Goal: Information Seeking & Learning: Compare options

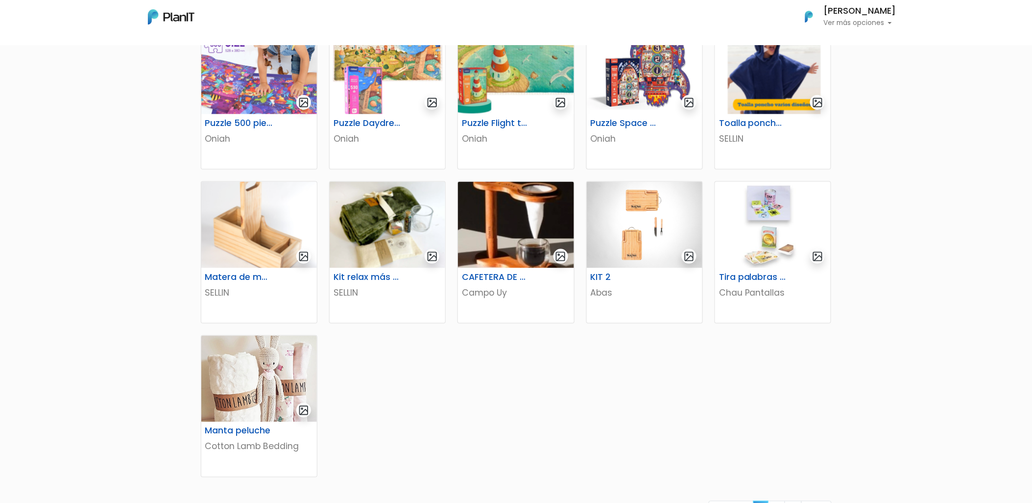
scroll to position [381, 0]
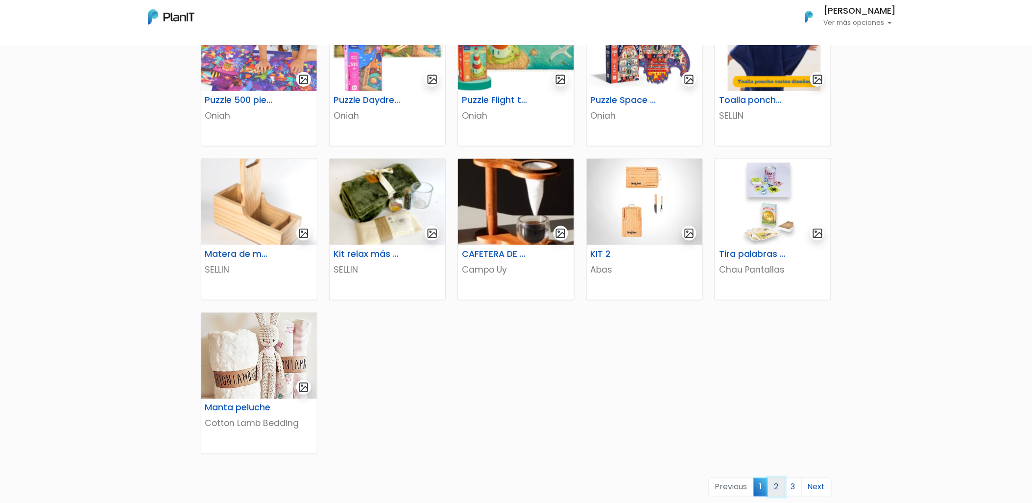
click at [776, 488] on link "2" at bounding box center [776, 487] width 17 height 19
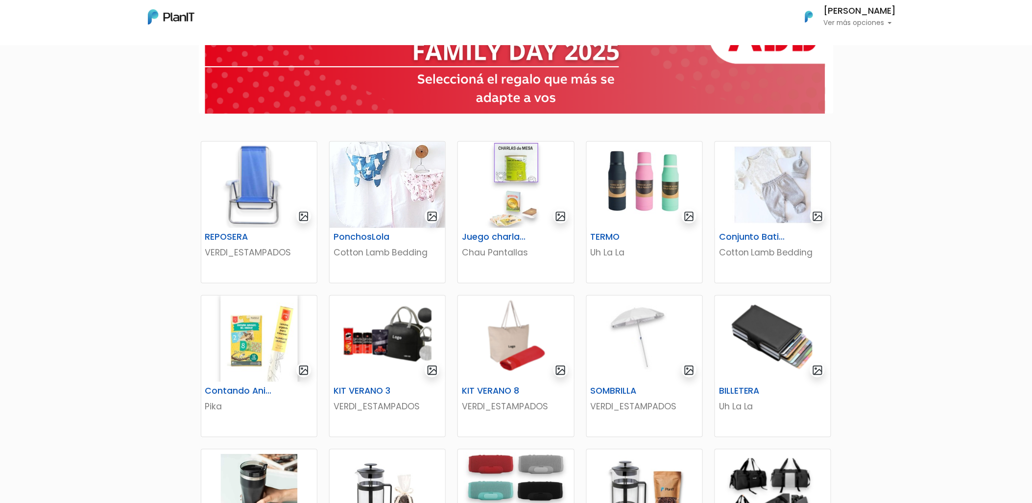
scroll to position [109, 0]
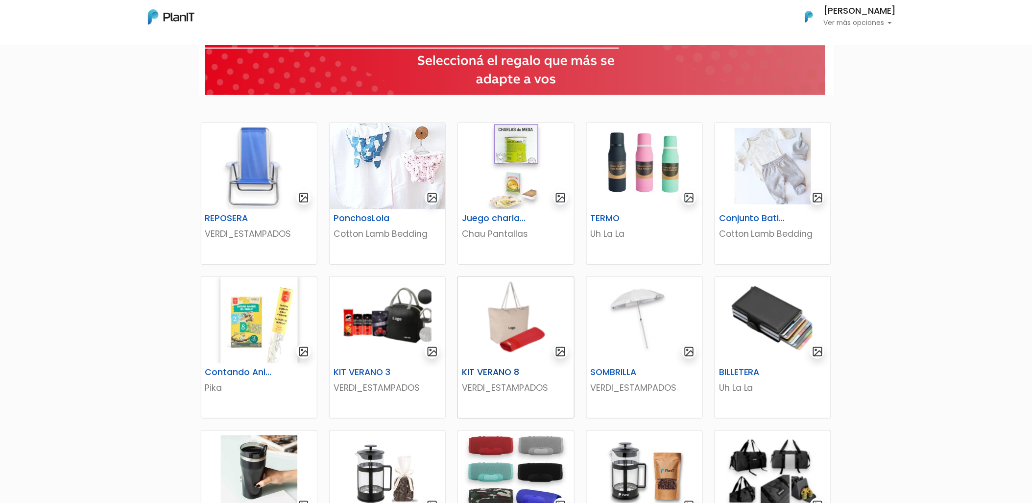
click at [490, 327] on img at bounding box center [516, 320] width 116 height 86
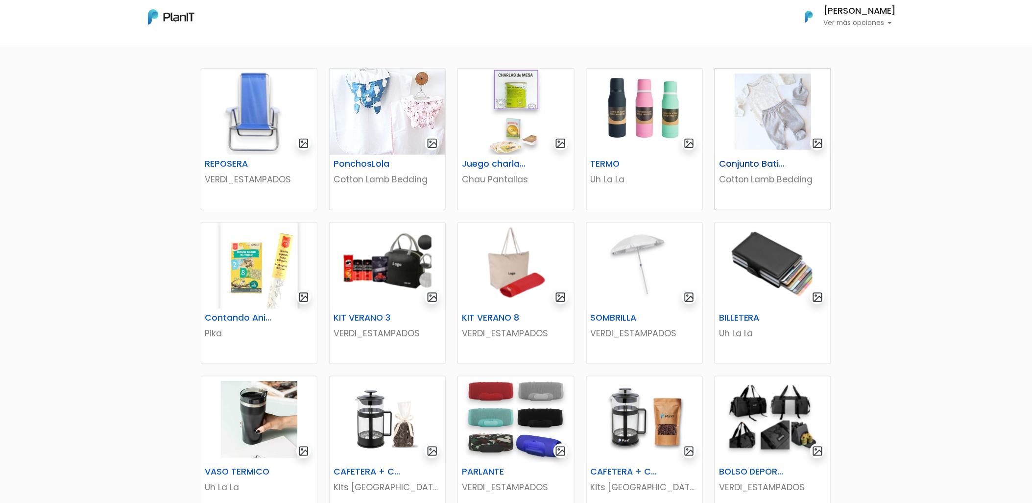
scroll to position [217, 0]
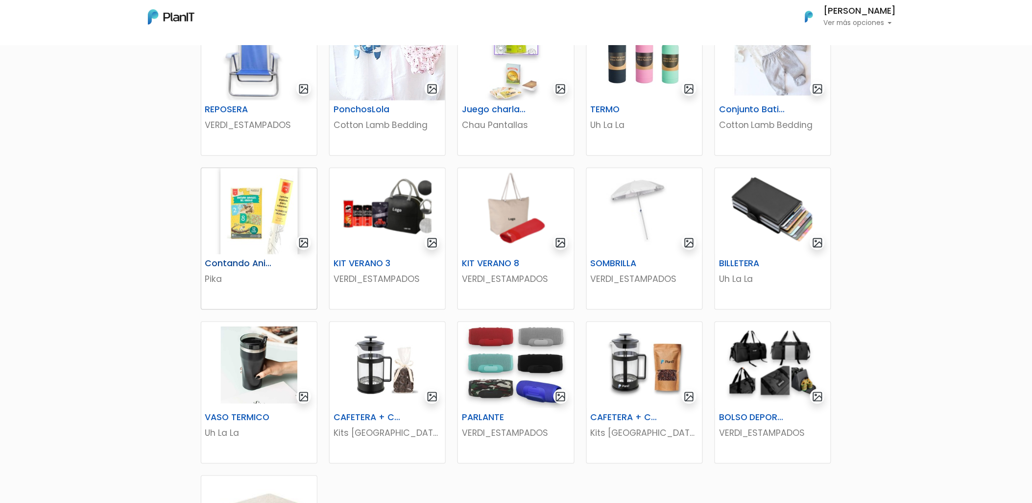
click at [272, 231] on img at bounding box center [259, 211] width 116 height 86
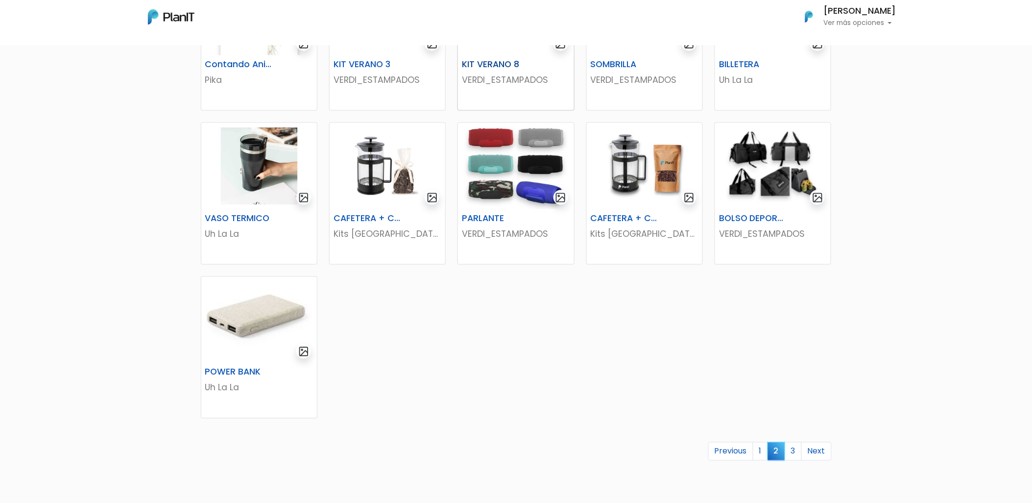
scroll to position [435, 0]
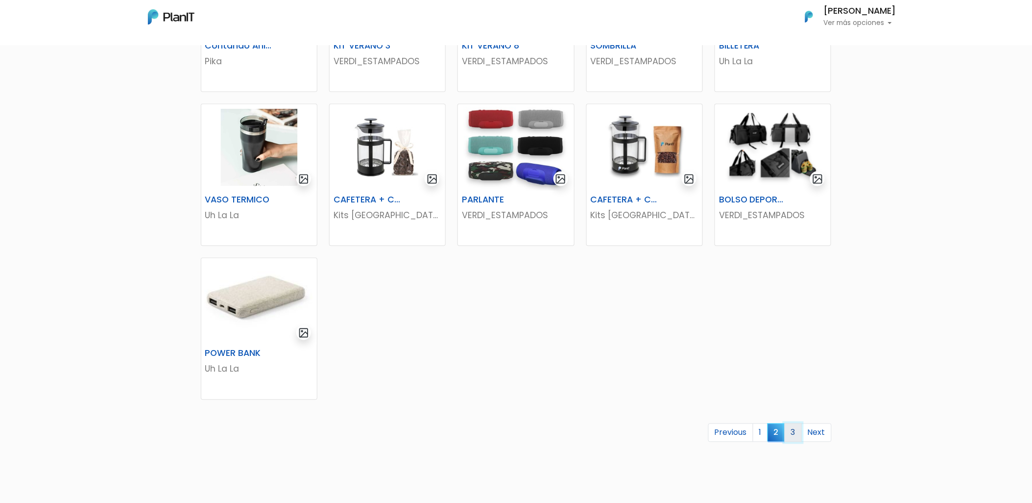
click at [799, 434] on link "3" at bounding box center [793, 432] width 17 height 19
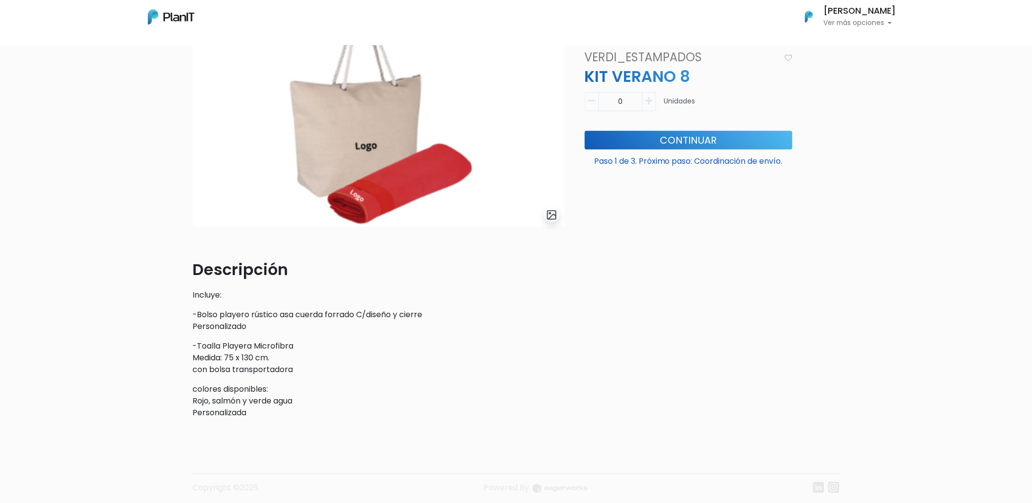
scroll to position [109, 0]
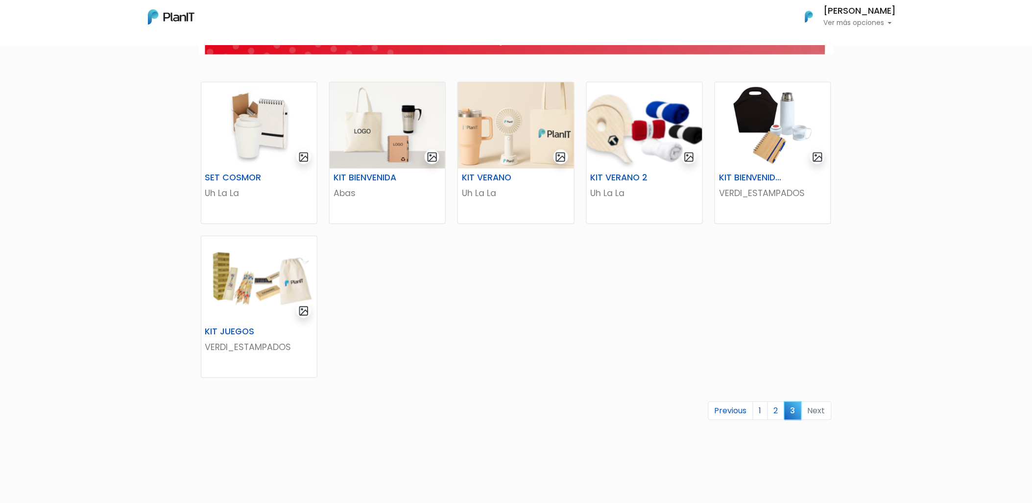
scroll to position [219, 0]
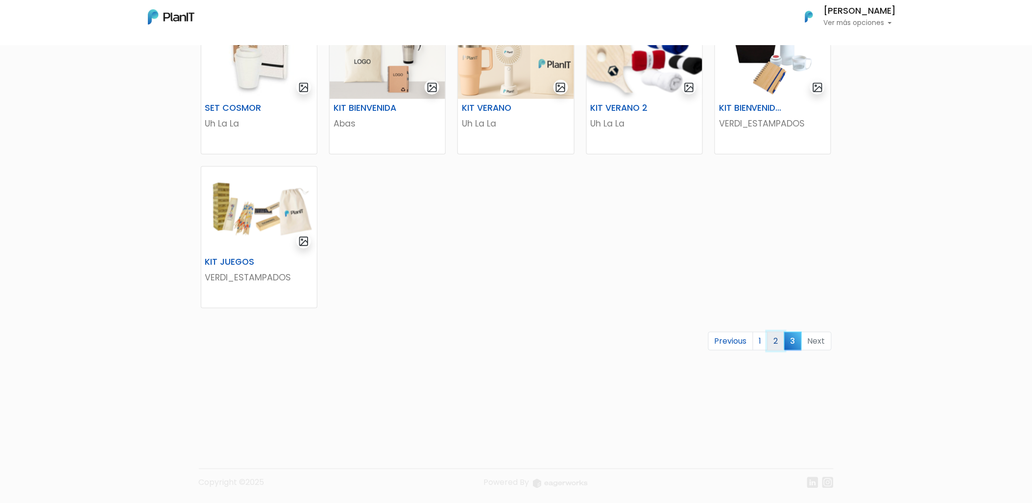
click at [774, 342] on link "2" at bounding box center [776, 341] width 17 height 19
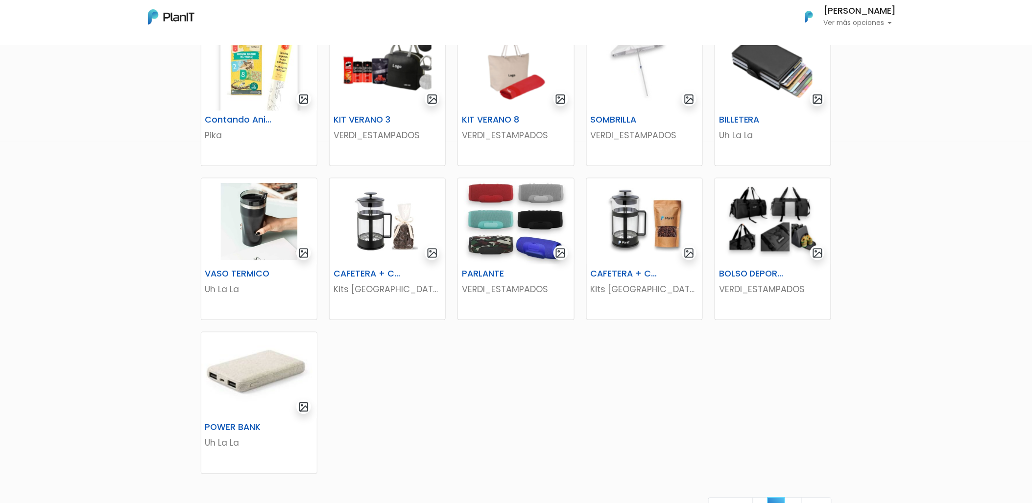
scroll to position [381, 0]
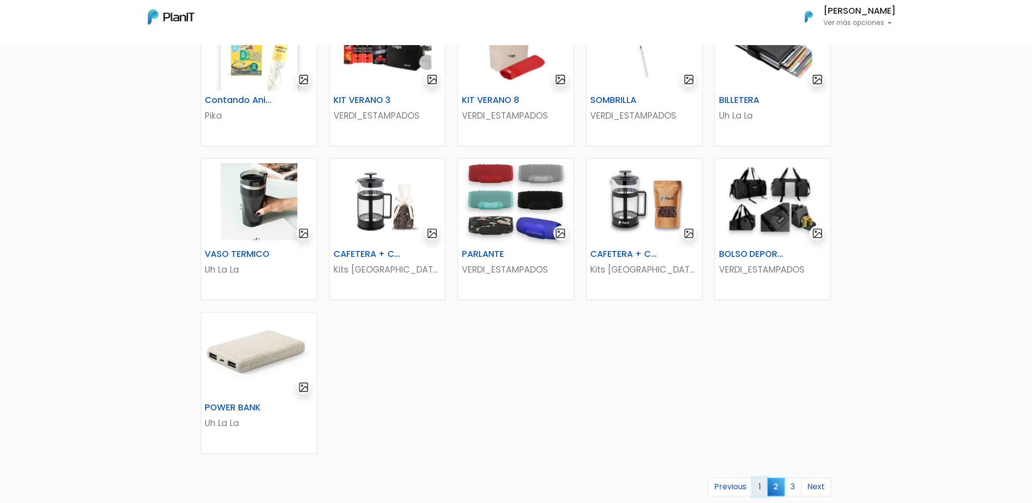
click at [763, 483] on link "1" at bounding box center [760, 487] width 15 height 19
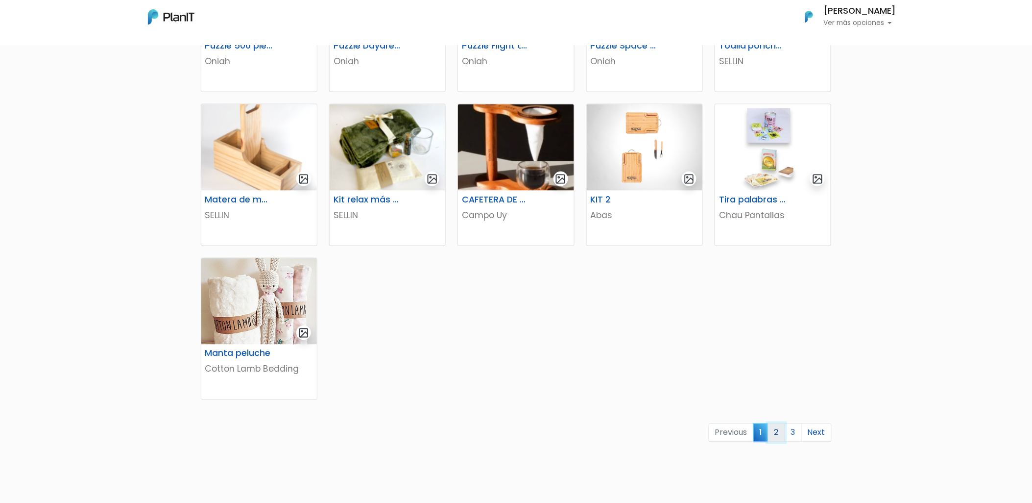
click at [777, 436] on link "2" at bounding box center [776, 432] width 17 height 19
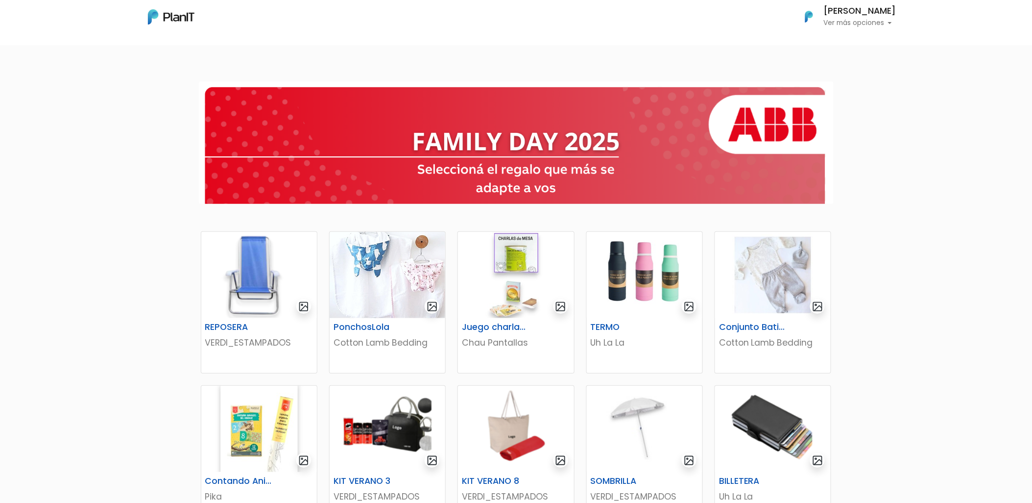
click at [1009, 170] on div at bounding box center [516, 142] width 1032 height 138
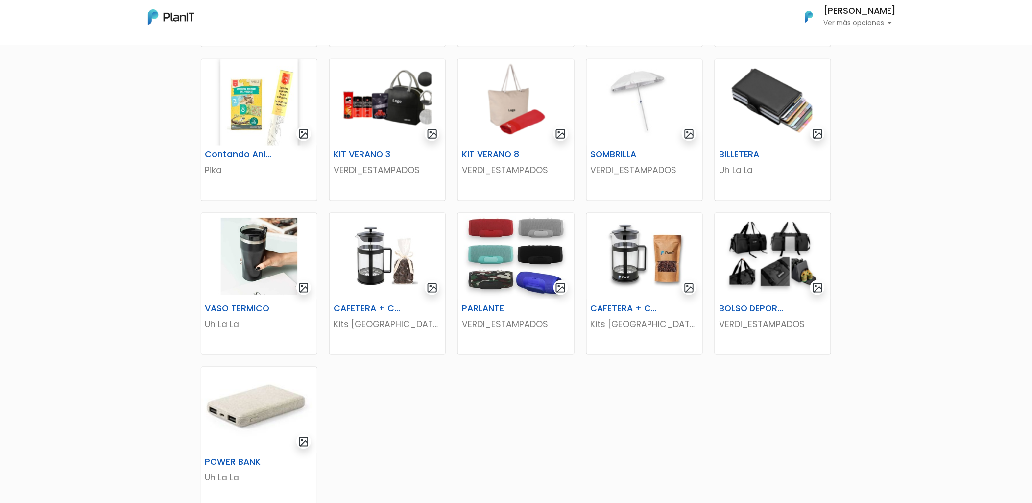
scroll to position [332, 0]
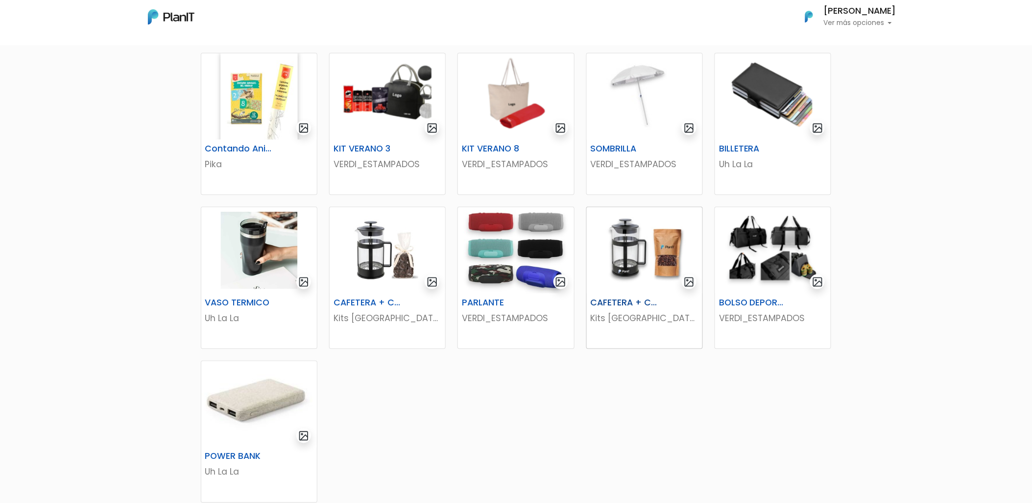
click at [617, 248] on img at bounding box center [645, 250] width 116 height 86
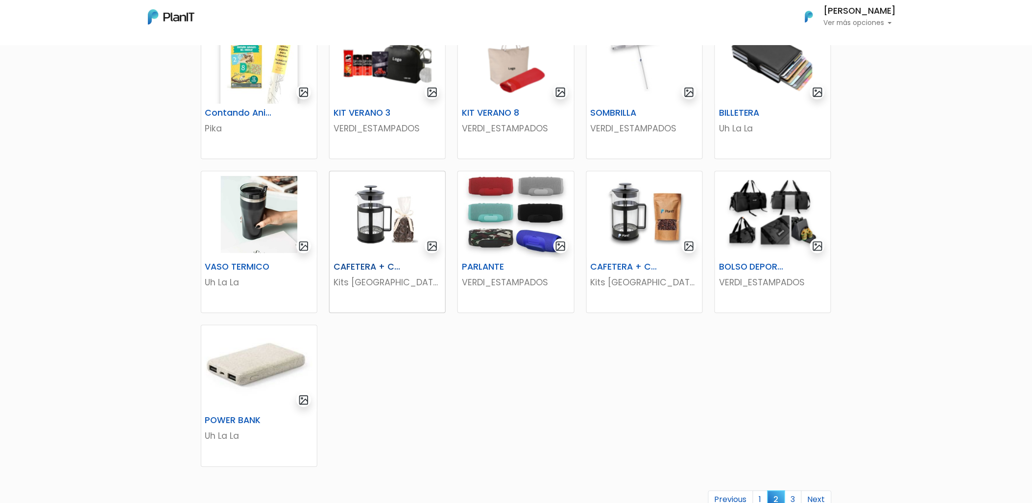
scroll to position [387, 0]
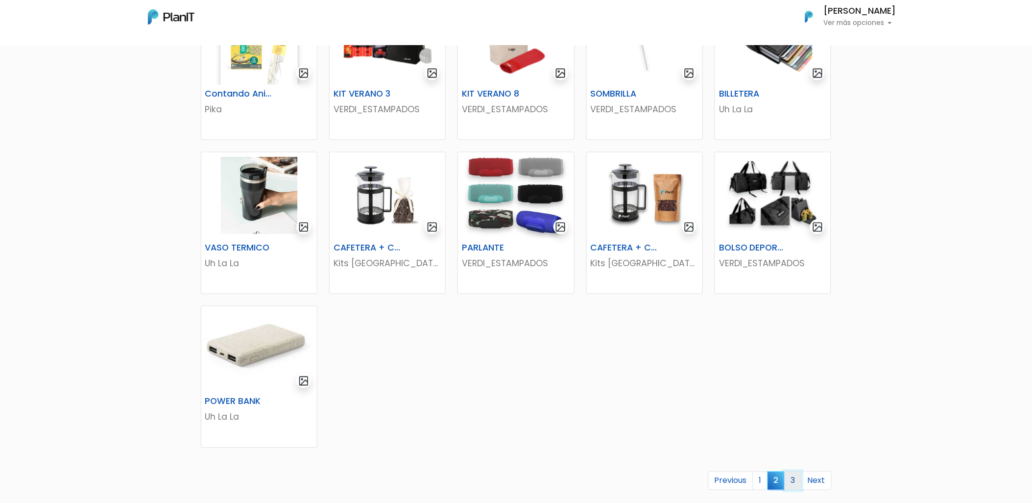
drag, startPoint x: 798, startPoint y: 479, endPoint x: 789, endPoint y: 483, distance: 10.1
click at [798, 479] on link "3" at bounding box center [793, 480] width 17 height 19
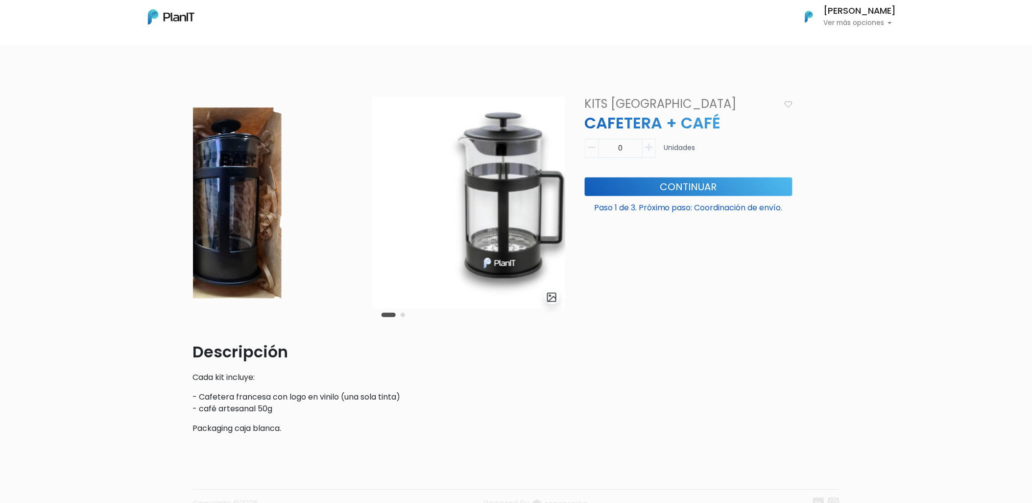
drag, startPoint x: 256, startPoint y: 237, endPoint x: 175, endPoint y: 231, distance: 81.1
click at [147, 222] on div "slide 3 of 2 Descripción Cada kit incluye: - Cafetera francesa con logo en vini…" at bounding box center [516, 310] width 1032 height 474
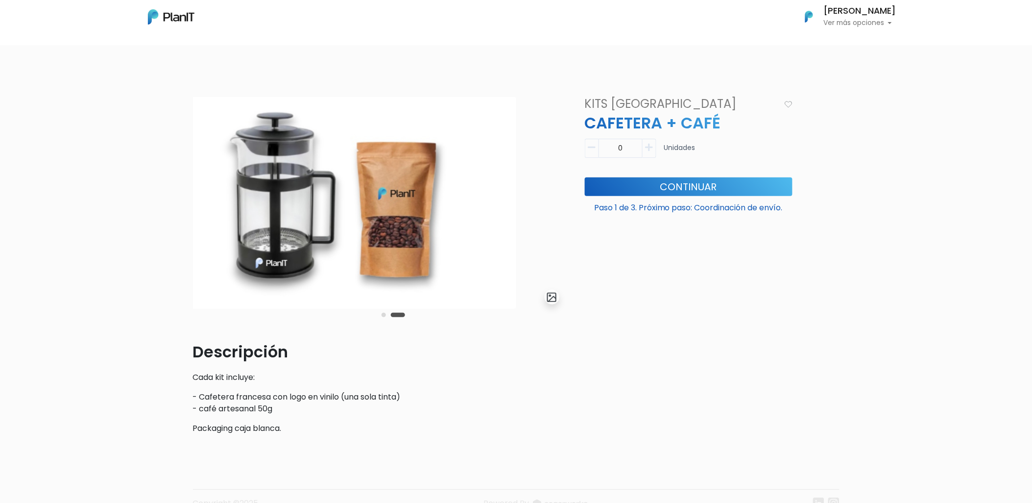
drag, startPoint x: 395, startPoint y: 251, endPoint x: 109, endPoint y: 246, distance: 286.1
click at [108, 246] on div "slide 4 of 2 Descripción Cada kit incluye: - Cafetera francesa con logo en vini…" at bounding box center [516, 310] width 1032 height 474
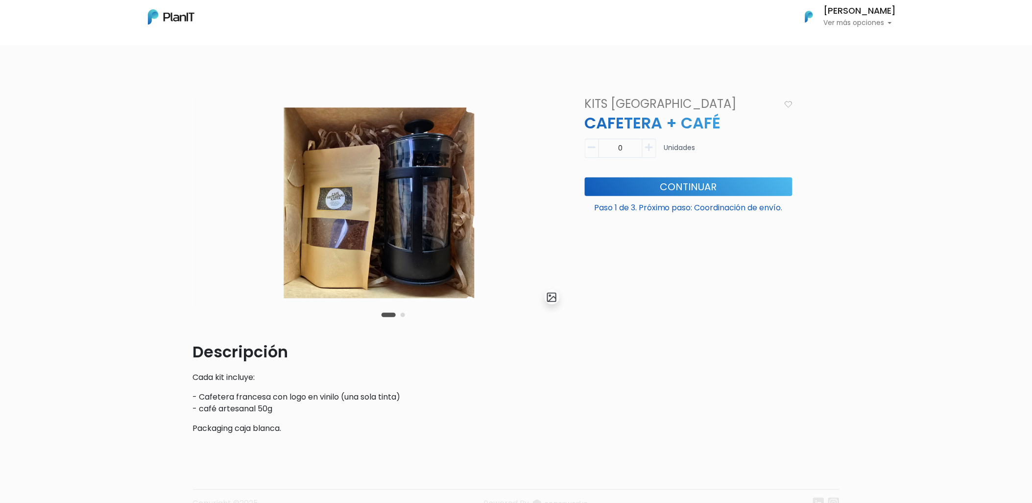
drag, startPoint x: 461, startPoint y: 238, endPoint x: 198, endPoint y: 237, distance: 263.5
click at [198, 237] on img at bounding box center [378, 203] width 372 height 212
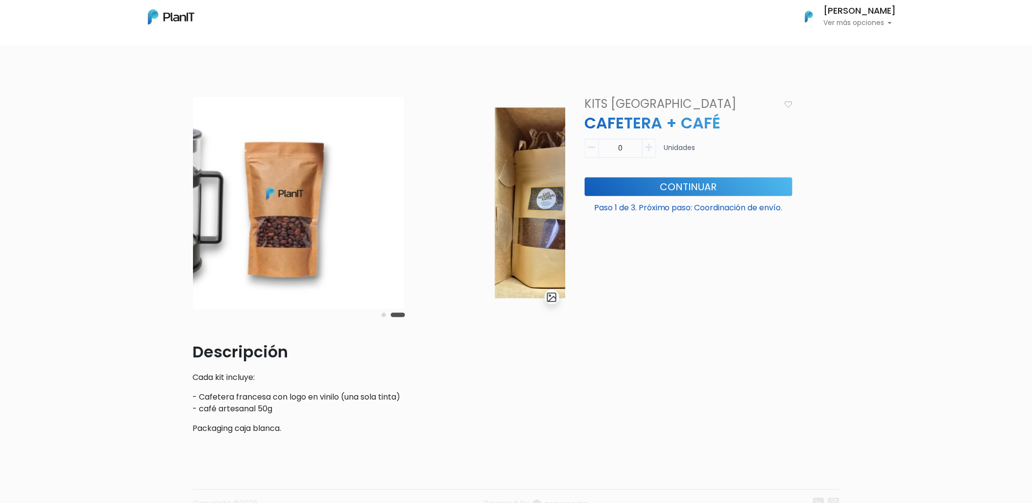
drag, startPoint x: 443, startPoint y: 227, endPoint x: 216, endPoint y: 230, distance: 226.8
click at [216, 230] on img at bounding box center [218, 203] width 372 height 212
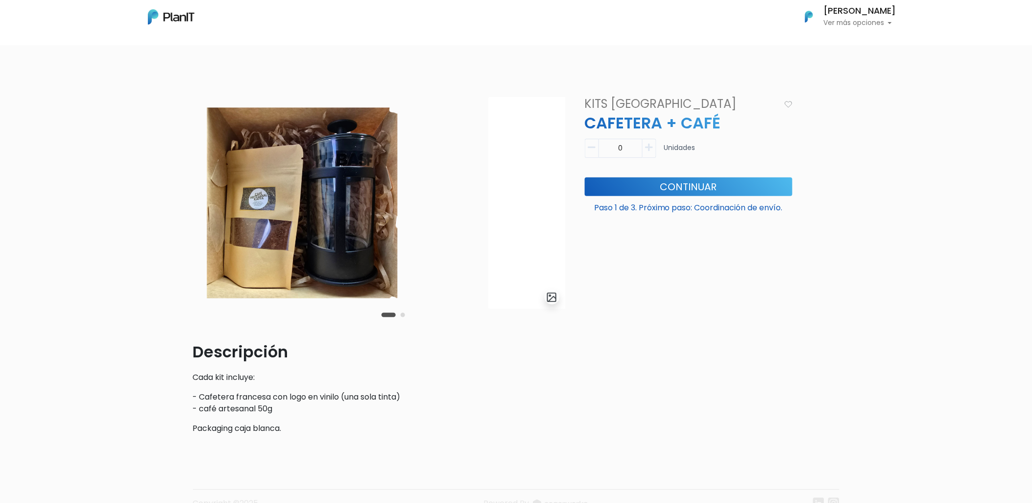
drag, startPoint x: 409, startPoint y: 231, endPoint x: 198, endPoint y: 232, distance: 211.6
click at [198, 232] on img at bounding box center [302, 203] width 372 height 212
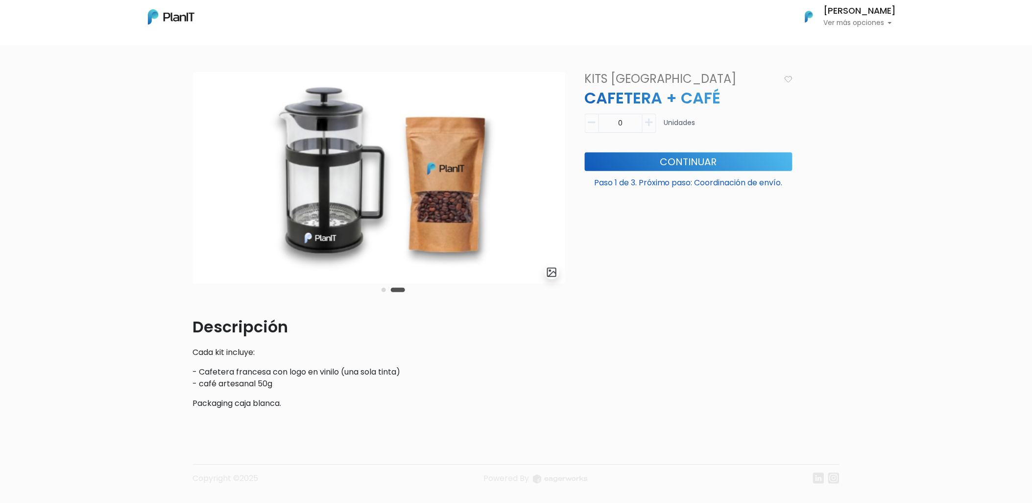
scroll to position [45, 0]
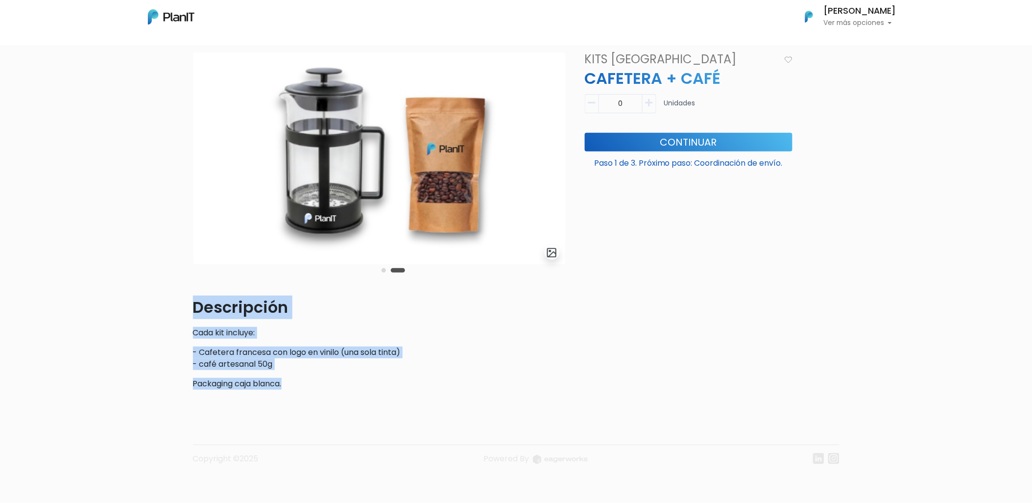
drag, startPoint x: 301, startPoint y: 384, endPoint x: 111, endPoint y: 312, distance: 203.2
click at [111, 312] on div "slide 4 of 2 Descripción Cada kit incluye: - Cafetera francesa con logo en vini…" at bounding box center [516, 266] width 1032 height 474
drag, startPoint x: 111, startPoint y: 312, endPoint x: 118, endPoint y: 310, distance: 6.5
click at [116, 311] on div "slide 4 of 2 Descripción Cada kit incluye: - Cafetera francesa con logo en vini…" at bounding box center [516, 266] width 1032 height 474
click at [197, 305] on p "Descripción" at bounding box center [379, 307] width 372 height 24
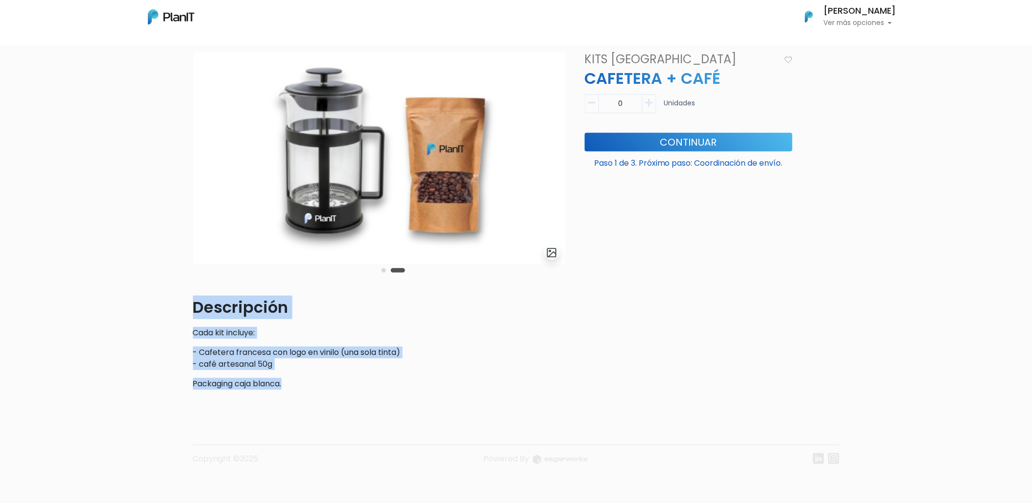
drag, startPoint x: 194, startPoint y: 304, endPoint x: 334, endPoint y: 379, distance: 159.1
click at [334, 379] on div "Descripción Cada kit incluye: - Cafetera francesa con logo en vinilo (una sola …" at bounding box center [379, 342] width 372 height 94
drag, startPoint x: 334, startPoint y: 379, endPoint x: 317, endPoint y: 381, distance: 16.7
click at [317, 381] on p "Packaging caja blanca." at bounding box center [379, 384] width 372 height 12
drag, startPoint x: 310, startPoint y: 384, endPoint x: 155, endPoint y: 300, distance: 176.2
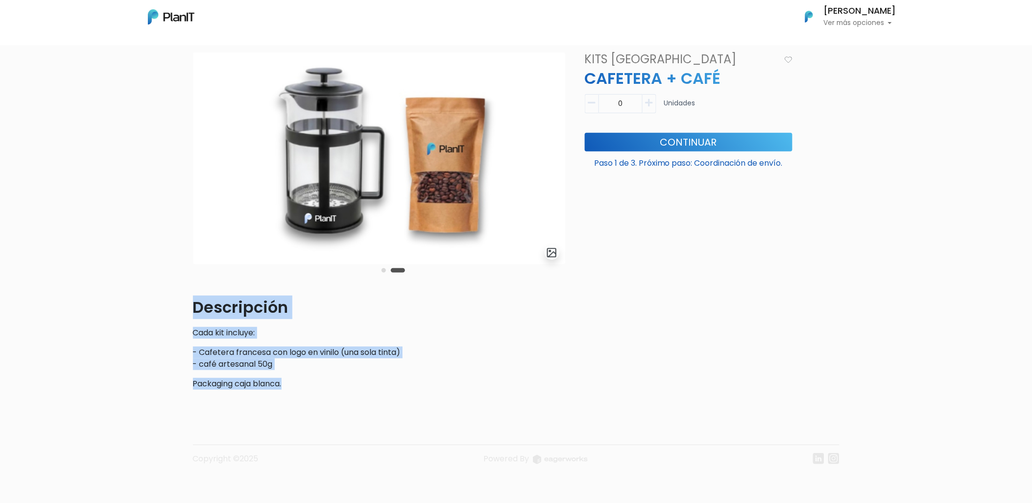
click at [155, 300] on div "slide 4 of 2 Descripción Cada kit incluye: - Cafetera francesa con logo en vini…" at bounding box center [516, 266] width 1032 height 474
drag, startPoint x: 155, startPoint y: 300, endPoint x: 163, endPoint y: 317, distance: 18.8
click at [163, 317] on div "slide 4 of 2 Descripción Cada kit incluye: - Cafetera francesa con logo en vini…" at bounding box center [516, 266] width 1032 height 474
drag, startPoint x: 238, startPoint y: 314, endPoint x: 326, endPoint y: 384, distance: 112.9
click at [326, 384] on div "slide 4 of 2 Descripción Cada kit incluye: - Cafetera francesa con logo en vini…" at bounding box center [516, 266] width 1032 height 474
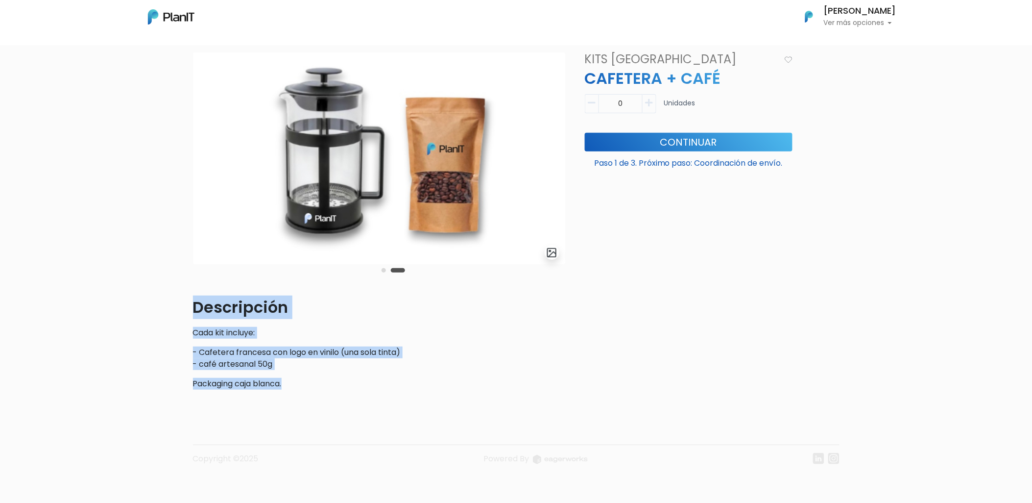
click at [180, 349] on div "slide 4 of 2 Descripción Cada kit incluye: - Cafetera francesa con logo en vini…" at bounding box center [516, 266] width 1032 height 474
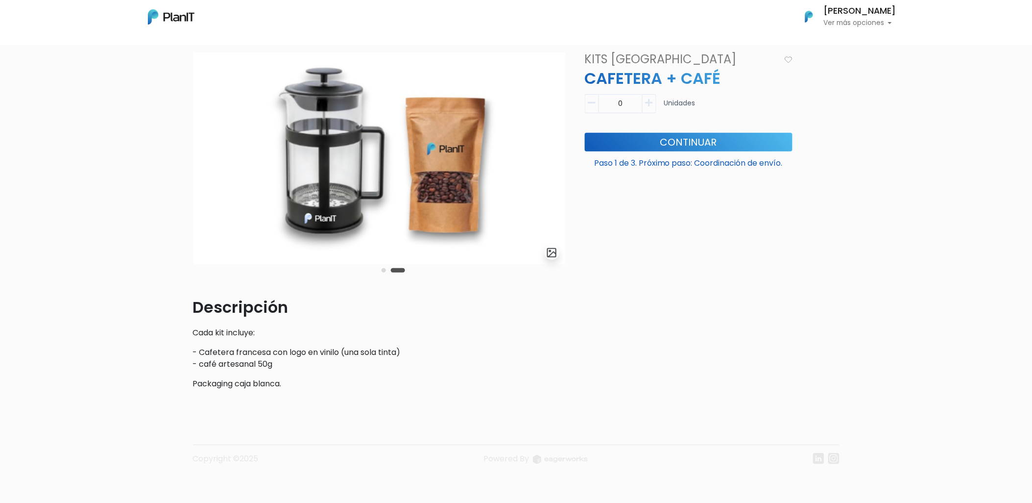
click at [305, 369] on p "- Cafetera francesa con logo en vinilo (una sola tinta) - café artesanal 50g" at bounding box center [379, 358] width 372 height 24
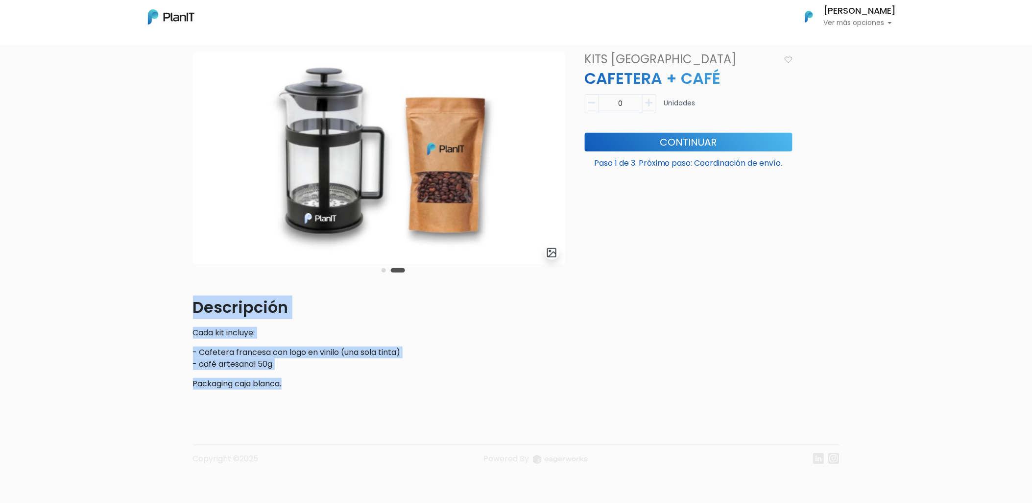
drag, startPoint x: 300, startPoint y: 387, endPoint x: 127, endPoint y: 302, distance: 192.5
click at [127, 302] on div "slide 4 of 2 Descripción Cada kit incluye: - Cafetera francesa con logo en vini…" at bounding box center [516, 266] width 1032 height 474
drag, startPoint x: 127, startPoint y: 302, endPoint x: 296, endPoint y: 347, distance: 174.8
click at [296, 347] on p "- Cafetera francesa con logo en vinilo (una sola tinta) - café artesanal 50g" at bounding box center [379, 358] width 372 height 24
drag, startPoint x: 316, startPoint y: 387, endPoint x: 126, endPoint y: 303, distance: 207.9
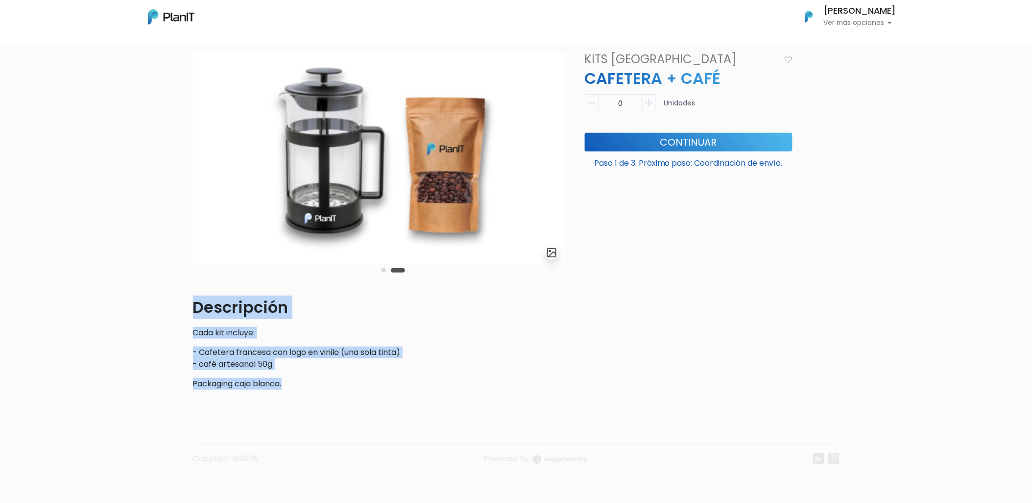
click at [126, 303] on div "slide 4 of 2 Descripción Cada kit incluye: - Cafetera francesa con logo en vini…" at bounding box center [516, 266] width 1032 height 474
click at [295, 384] on p "Packaging caja blanca." at bounding box center [379, 384] width 372 height 12
drag, startPoint x: 311, startPoint y: 388, endPoint x: 174, endPoint y: 310, distance: 157.7
click at [174, 310] on div "slide 4 of 2 Descripción Cada kit incluye: - Cafetera francesa con logo en vini…" at bounding box center [516, 266] width 1032 height 474
click at [304, 384] on p "Packaging caja blanca." at bounding box center [379, 384] width 372 height 12
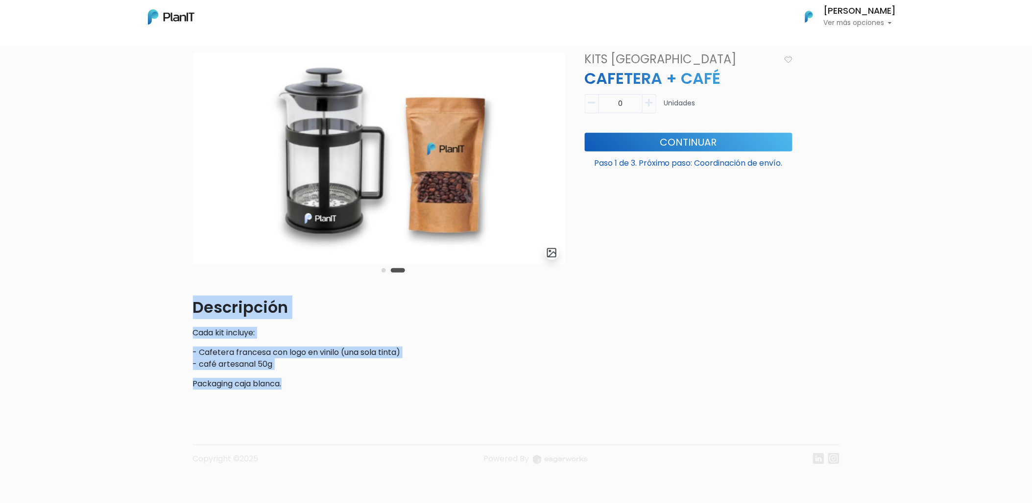
drag, startPoint x: 323, startPoint y: 386, endPoint x: 163, endPoint y: 311, distance: 177.3
click at [163, 311] on div "slide 4 of 2 Descripción Cada kit incluye: - Cafetera francesa con logo en vini…" at bounding box center [516, 266] width 1032 height 474
click at [530, 363] on p "- Cafetera francesa con logo en vinilo (una sola tinta) - café artesanal 50g" at bounding box center [379, 358] width 372 height 24
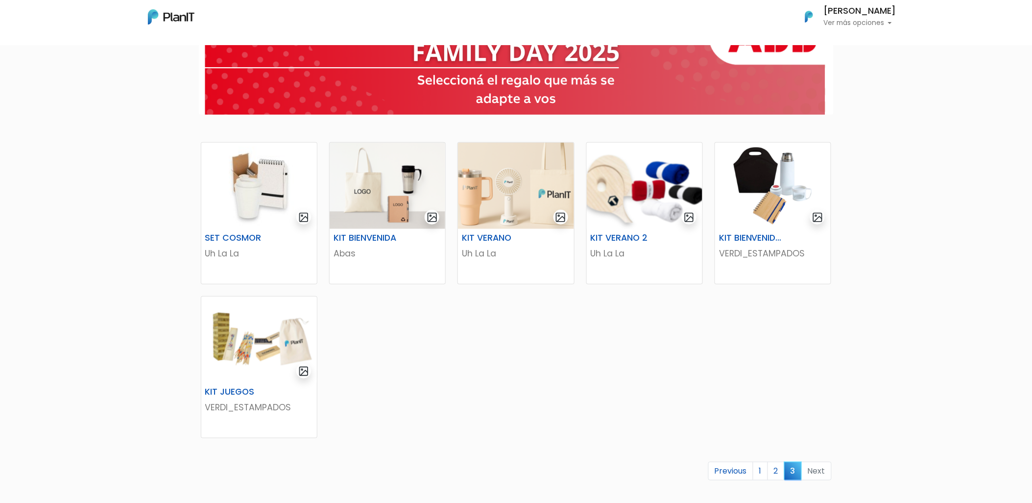
scroll to position [109, 0]
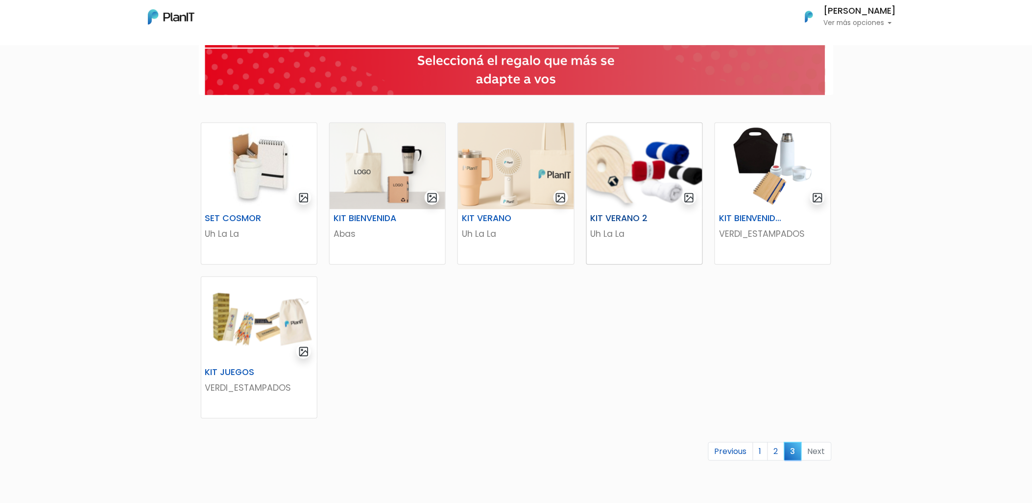
click at [664, 171] on img at bounding box center [645, 166] width 116 height 86
click at [256, 324] on img at bounding box center [259, 320] width 116 height 86
click at [766, 453] on link "1" at bounding box center [760, 451] width 15 height 19
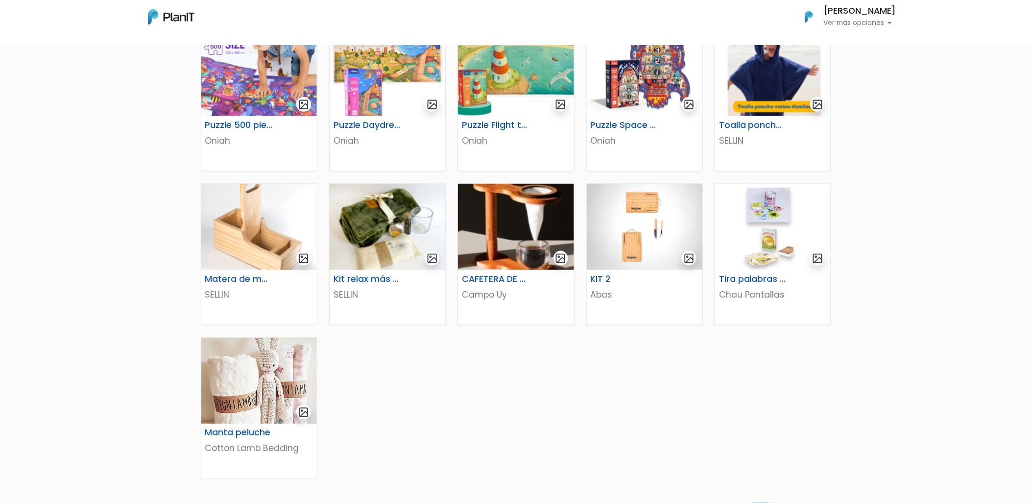
scroll to position [381, 0]
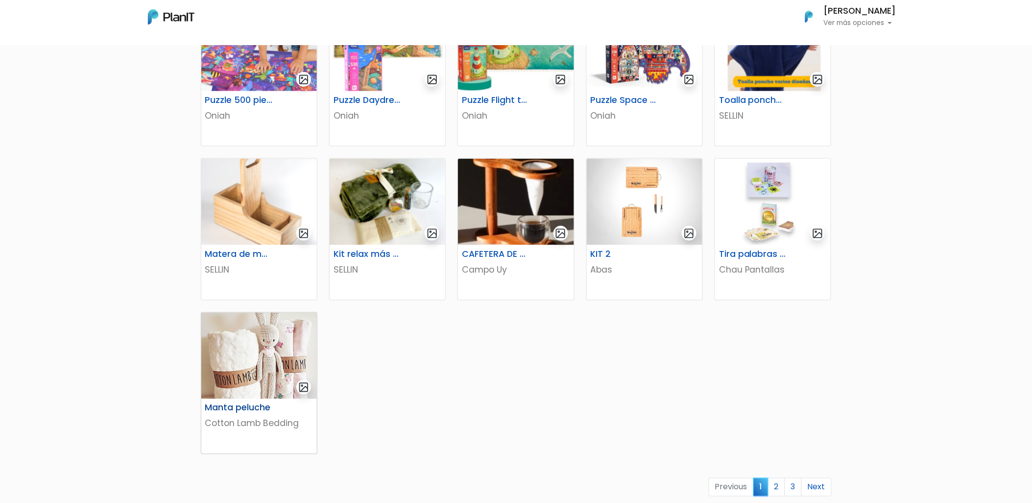
click at [228, 360] on img at bounding box center [259, 355] width 116 height 86
click at [658, 199] on img at bounding box center [645, 202] width 116 height 86
click at [784, 483] on link "2" at bounding box center [776, 487] width 17 height 19
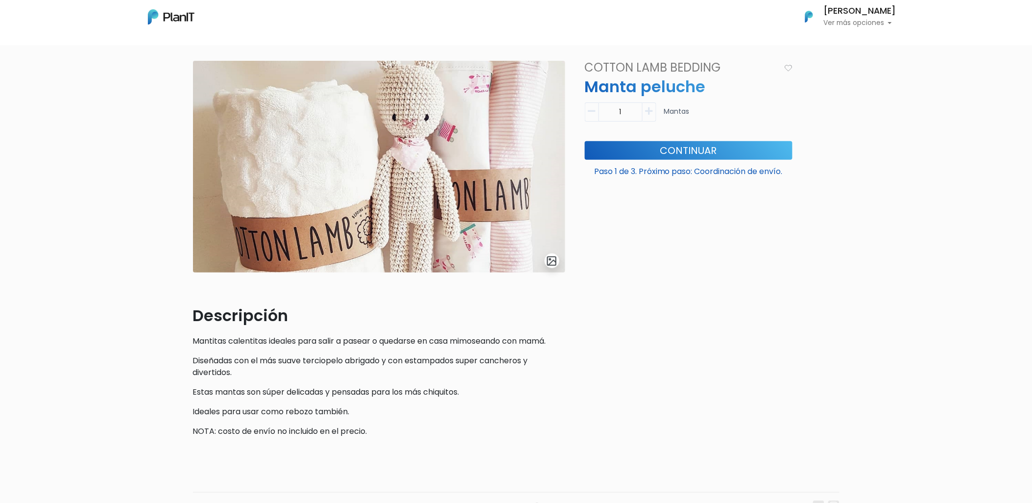
scroll to position [54, 0]
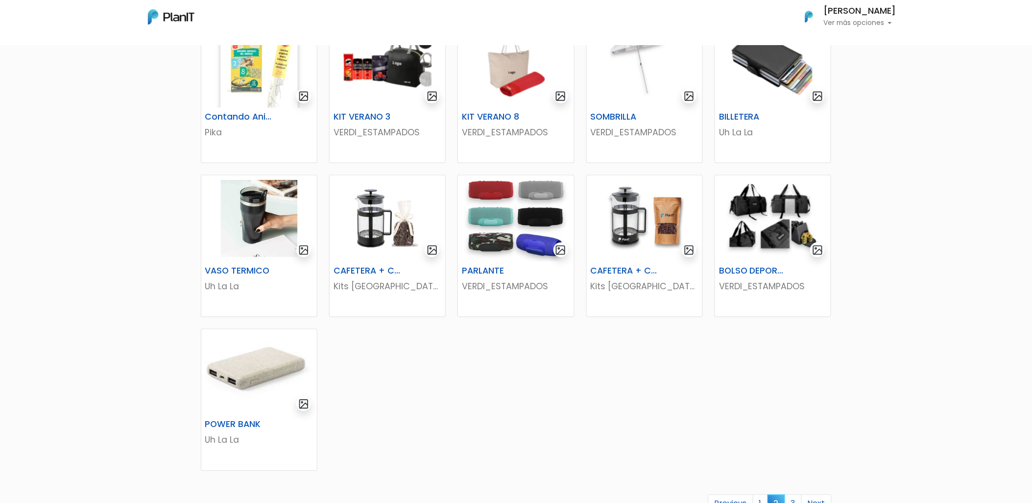
scroll to position [381, 0]
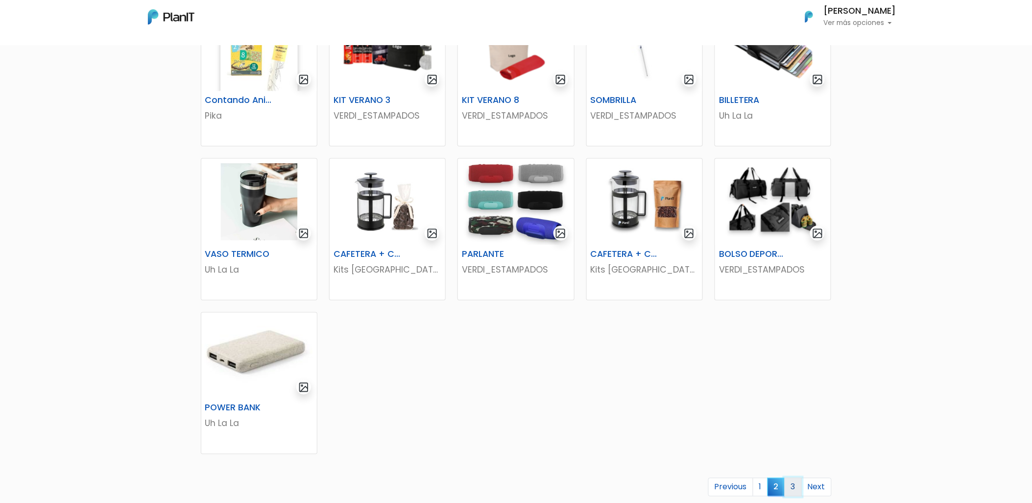
click at [788, 486] on link "3" at bounding box center [793, 487] width 17 height 19
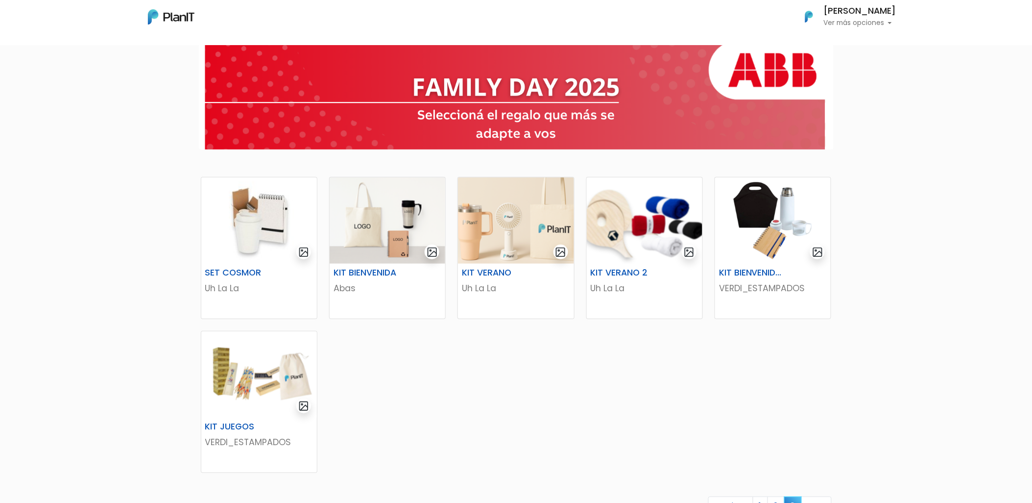
scroll to position [109, 0]
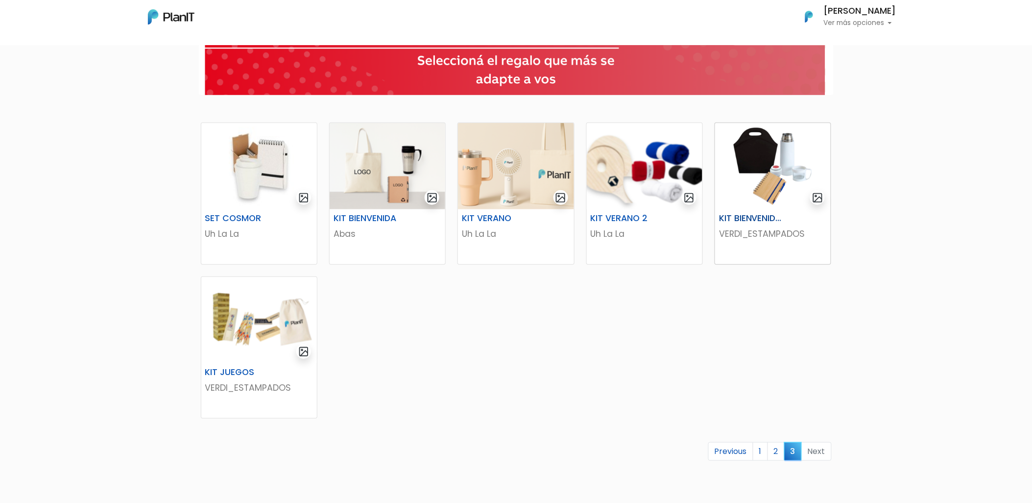
click at [787, 191] on img at bounding box center [773, 166] width 116 height 86
click at [659, 339] on div "SET COSMOR Uh La La KIT [PERSON_NAME] KIT VERANO Uh La La KIT VERANO 2 Uh La La" at bounding box center [516, 317] width 643 height 413
